Goal: Communication & Community: Answer question/provide support

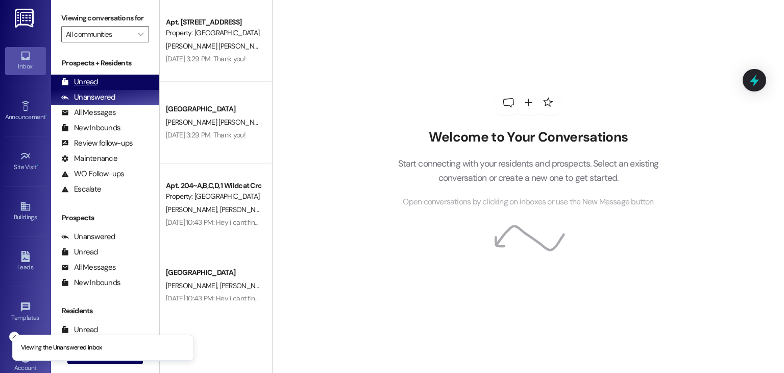
click at [117, 82] on div "Unread (0)" at bounding box center [105, 82] width 108 height 15
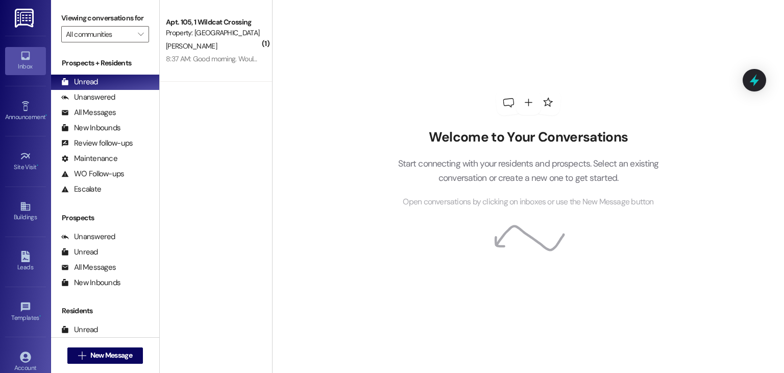
click at [233, 109] on div "( 1 ) Apt. 105, 1 Wildcat Crossing Property: [GEOGRAPHIC_DATA] [PERSON_NAME] 8:…" at bounding box center [216, 150] width 112 height 300
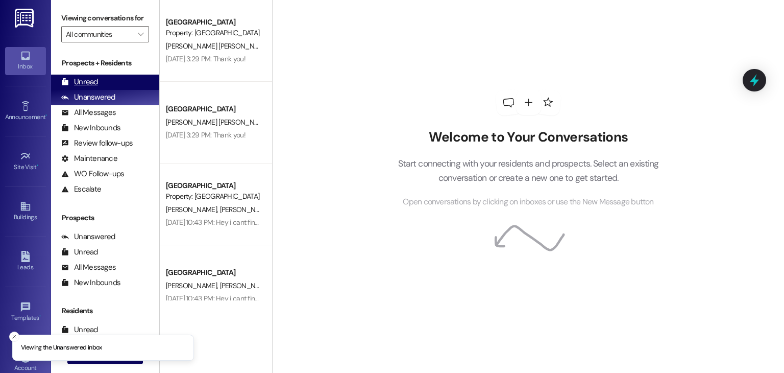
click at [105, 86] on div "Unread (0)" at bounding box center [105, 82] width 108 height 15
